Goal: Navigation & Orientation: Find specific page/section

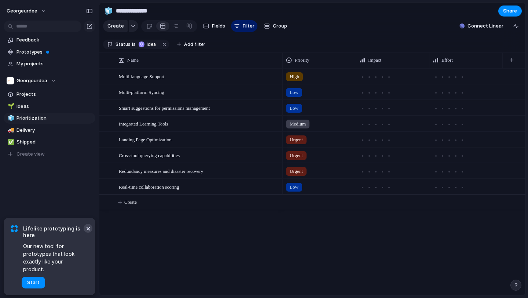
click at [89, 233] on button "×" at bounding box center [88, 228] width 9 height 9
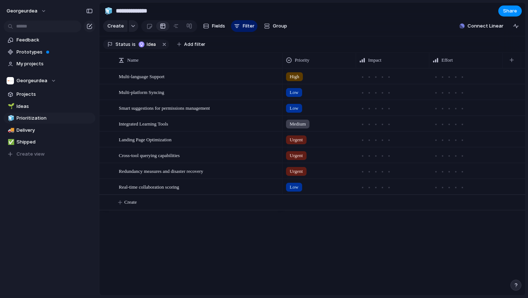
drag, startPoint x: 43, startPoint y: 193, endPoint x: 36, endPoint y: 196, distance: 7.1
click at [36, 196] on div "Feedback Prototypes My projects Georgeurdea Projects 🌱 Ideas 🧊 Prioritization 🚚…" at bounding box center [49, 109] width 99 height 219
click at [30, 52] on span "Prototypes" at bounding box center [55, 51] width 76 height 7
click at [36, 79] on span "Georgeurdea" at bounding box center [32, 80] width 31 height 7
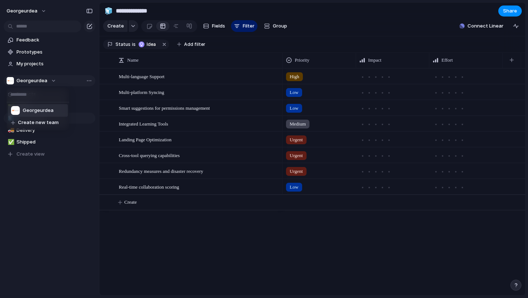
drag, startPoint x: 36, startPoint y: 80, endPoint x: 42, endPoint y: 80, distance: 6.2
click at [36, 80] on div "Georgeurdea Create new team" at bounding box center [264, 149] width 528 height 298
click at [25, 93] on span "Projects" at bounding box center [55, 94] width 76 height 7
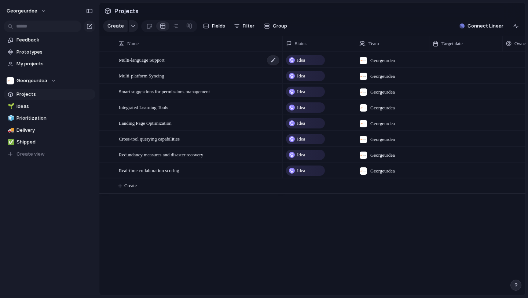
click at [158, 61] on span "Multi-language Support" at bounding box center [142, 59] width 46 height 8
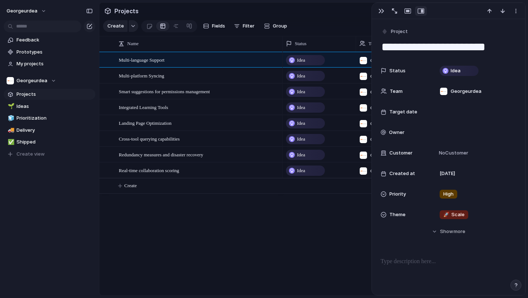
scroll to position [8, 0]
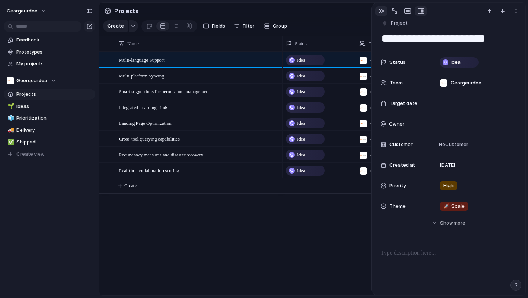
click at [379, 11] on div "button" at bounding box center [382, 11] width 6 height 6
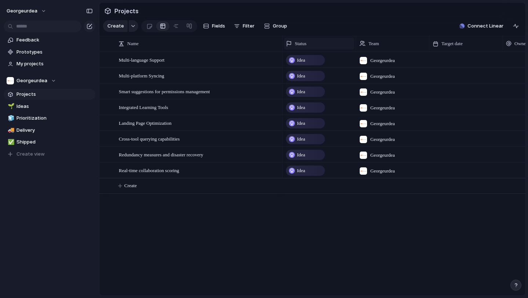
drag, startPoint x: 337, startPoint y: 21, endPoint x: 320, endPoint y: 40, distance: 25.4
click at [337, 21] on section "Create Fields Filter Group Zoom Collapse Connect Linear" at bounding box center [312, 28] width 426 height 18
click at [176, 28] on div at bounding box center [176, 26] width 6 height 12
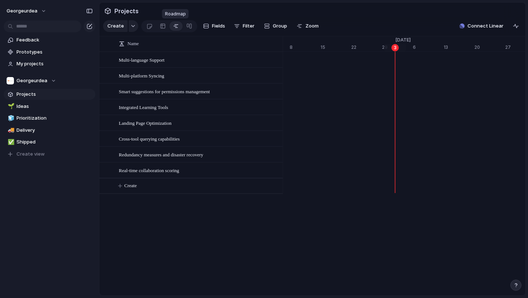
scroll to position [0, 4717]
click at [162, 26] on div at bounding box center [163, 26] width 6 height 12
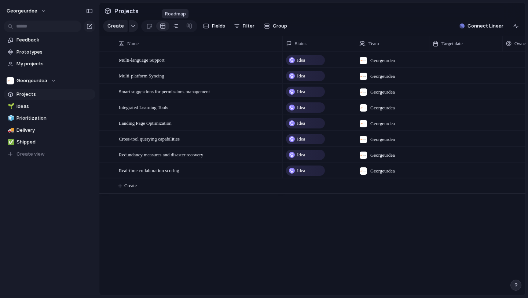
click at [173, 26] on div at bounding box center [176, 26] width 6 height 12
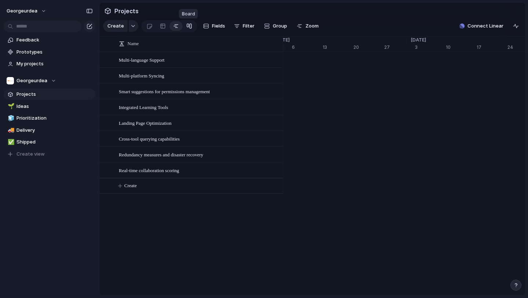
click at [190, 26] on div at bounding box center [189, 26] width 6 height 12
